Goal: Understand process/instructions: Learn how to perform a task or action

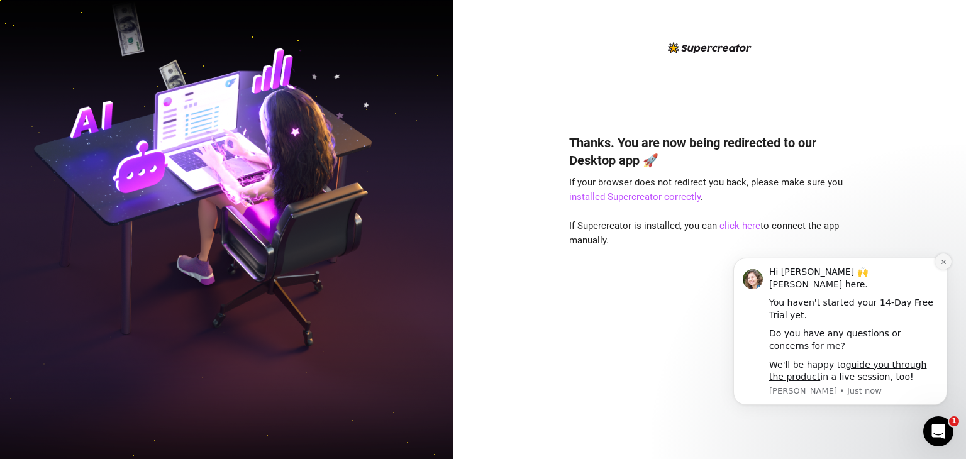
click at [949, 258] on button "Dismiss notification" at bounding box center [943, 261] width 16 height 16
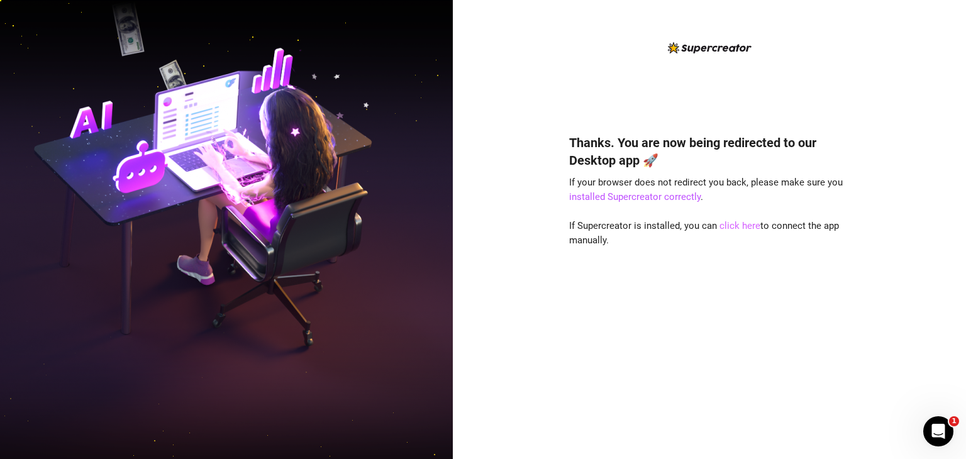
click at [749, 227] on link "click here" at bounding box center [739, 225] width 41 height 11
click at [731, 228] on link "click here" at bounding box center [739, 225] width 41 height 11
click at [734, 225] on link "click here" at bounding box center [739, 225] width 41 height 11
